Goal: Entertainment & Leisure: Browse casually

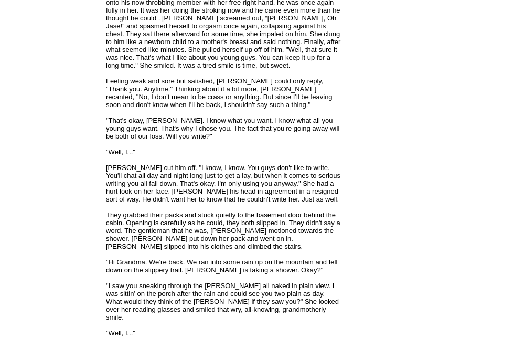
scroll to position [2960, 0]
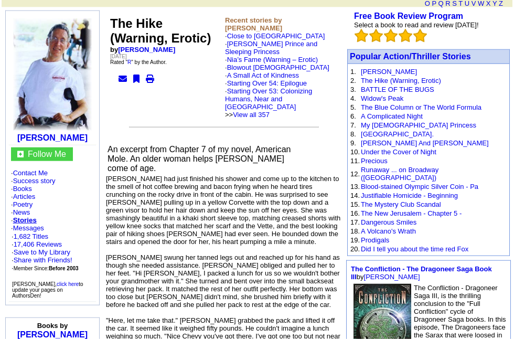
scroll to position [84, 0]
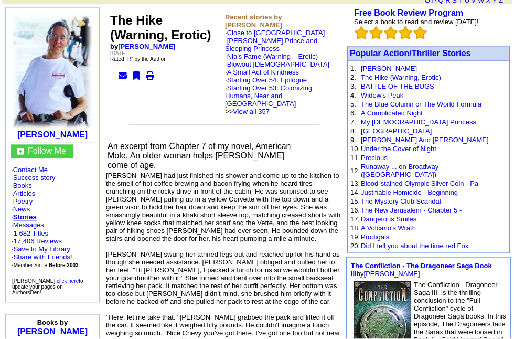
click at [427, 153] on link "Under the Cover of Night" at bounding box center [398, 149] width 75 height 8
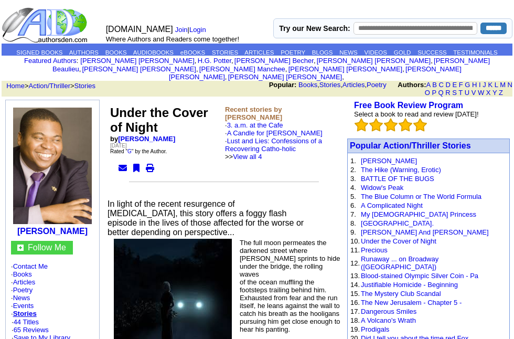
click at [419, 209] on link "A Complicated Night" at bounding box center [392, 205] width 62 height 8
